Goal: Navigation & Orientation: Understand site structure

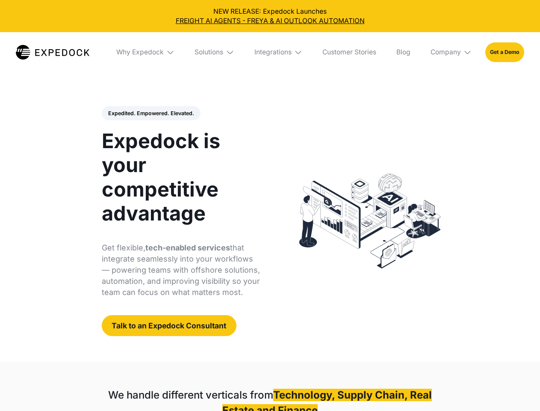
select select
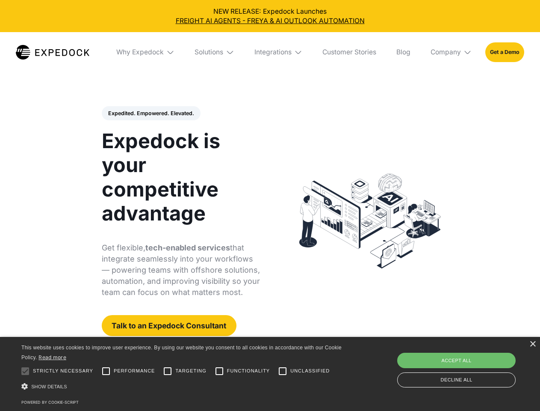
click at [270, 52] on div "Integrations" at bounding box center [272, 52] width 37 height 9
click at [146, 52] on div "Why Expedock" at bounding box center [139, 52] width 47 height 9
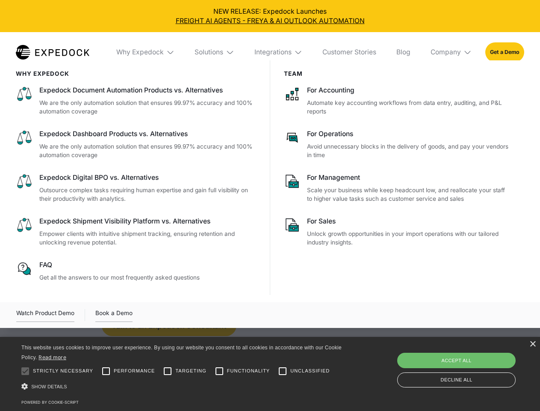
click at [215, 52] on div "Solutions" at bounding box center [209, 52] width 29 height 9
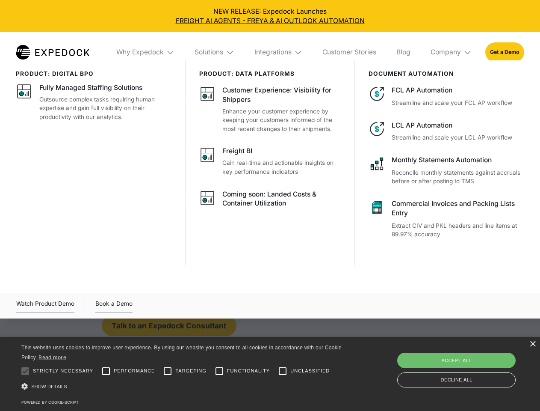
click at [279, 52] on div "Integrations" at bounding box center [272, 52] width 37 height 9
click at [452, 52] on div "Company" at bounding box center [446, 52] width 30 height 9
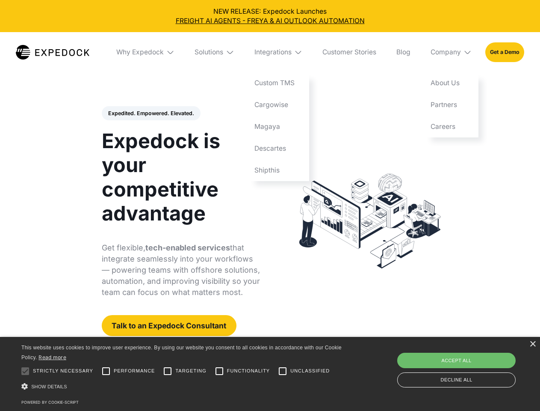
click at [151, 113] on div "Expedited. Empowered. Elevated. Automate Freight Document Extraction at 99.97% …" at bounding box center [181, 221] width 159 height 230
click at [25, 371] on div at bounding box center [25, 370] width 17 height 17
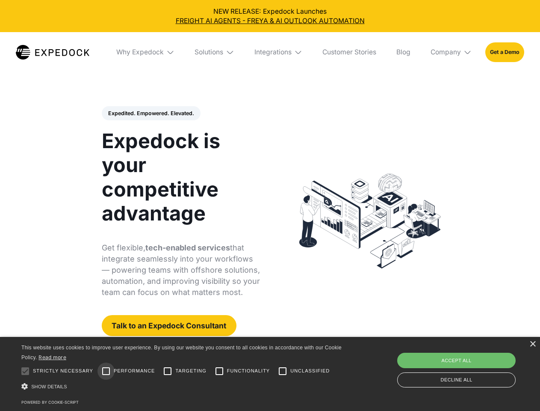
click at [106, 371] on input "Performance" at bounding box center [105, 370] width 17 height 17
checkbox input "true"
click at [168, 371] on input "Targeting" at bounding box center [167, 370] width 17 height 17
checkbox input "true"
click at [219, 371] on input "Functionality" at bounding box center [219, 370] width 17 height 17
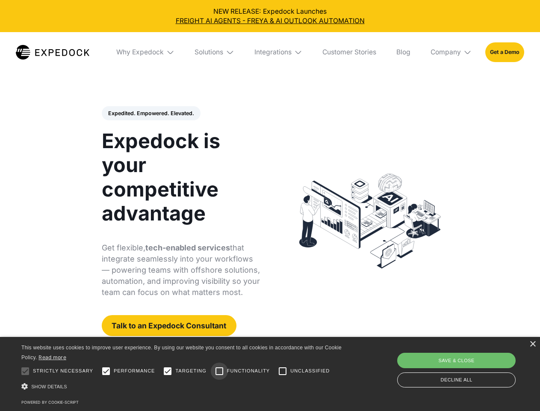
checkbox input "true"
